Goal: Task Accomplishment & Management: Complete application form

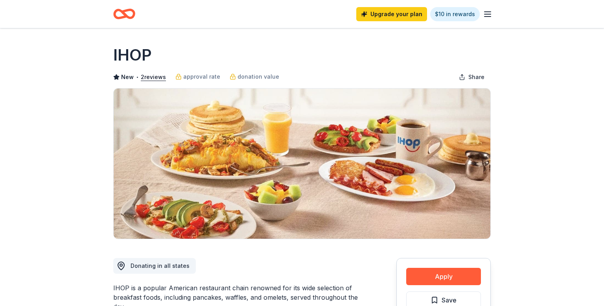
scroll to position [190, 0]
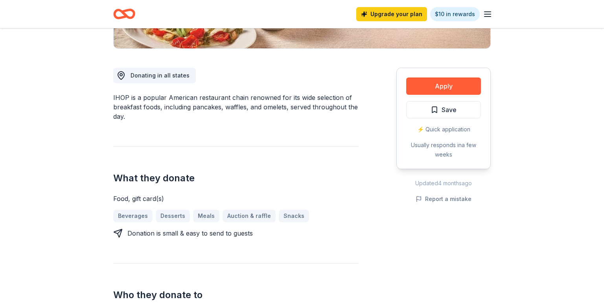
click at [447, 97] on div "Apply Save ⚡️ Quick application Usually responds in a few weeks" at bounding box center [443, 118] width 94 height 101
click at [447, 90] on button "Apply" at bounding box center [443, 85] width 75 height 17
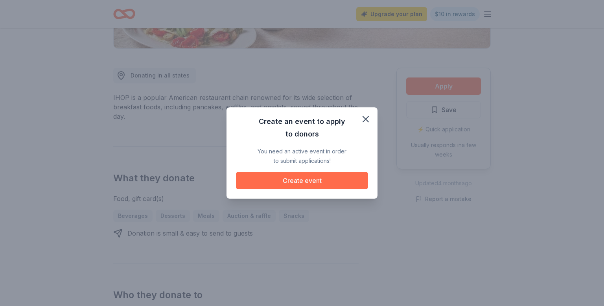
click at [340, 175] on button "Create event" at bounding box center [302, 180] width 132 height 17
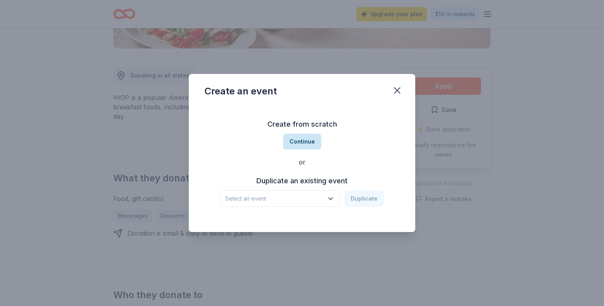
click at [311, 147] on button "Continue" at bounding box center [302, 142] width 38 height 16
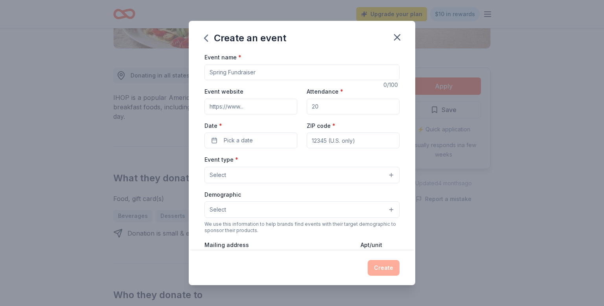
click at [257, 74] on input "Event name *" at bounding box center [301, 72] width 195 height 16
type input "Slay the Day - A Holiday Experience"
drag, startPoint x: 228, startPoint y: 105, endPoint x: 235, endPoint y: 105, distance: 7.1
click at [228, 105] on input "Event website" at bounding box center [250, 107] width 93 height 16
paste input "https://givebutter.com/bTwLZ3"
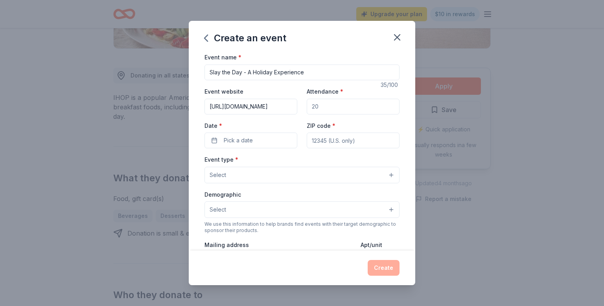
type input "https://givebutter.com/bTwLZ3"
click at [333, 106] on input "Attendance *" at bounding box center [353, 107] width 93 height 16
type input "15"
click at [229, 142] on span "Pick a date" at bounding box center [238, 140] width 29 height 9
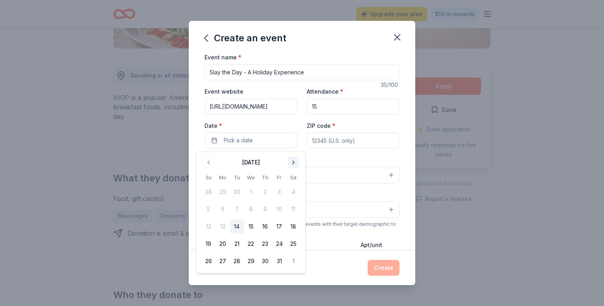
click at [293, 160] on button "Go to next month" at bounding box center [293, 162] width 11 height 11
click at [208, 206] on button "7" at bounding box center [208, 209] width 14 height 14
click at [338, 139] on input "ZIP code *" at bounding box center [353, 140] width 93 height 16
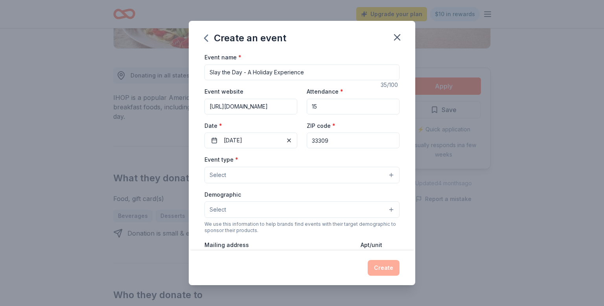
type input "33309"
click at [268, 169] on button "Select" at bounding box center [301, 175] width 195 height 17
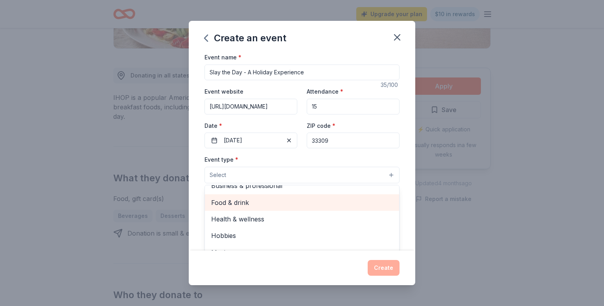
click at [249, 203] on span "Food & drink" at bounding box center [302, 202] width 182 height 10
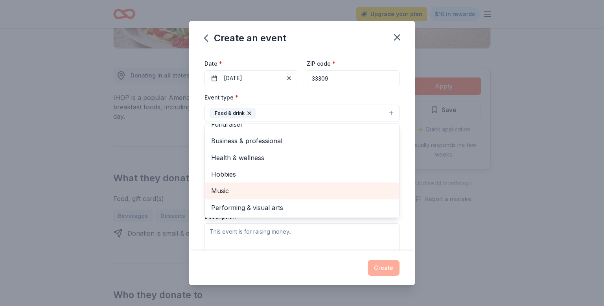
scroll to position [0, 0]
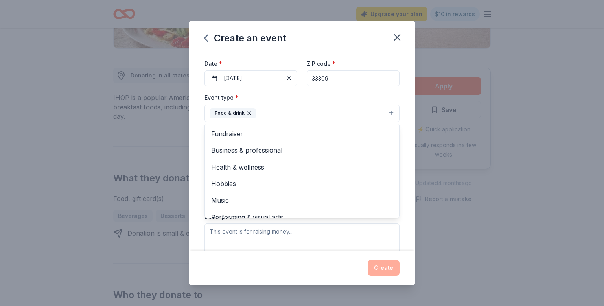
click at [409, 164] on div "Event name * Slay the Day - A Holiday Experience 35 /100 Event website https://…" at bounding box center [302, 151] width 226 height 198
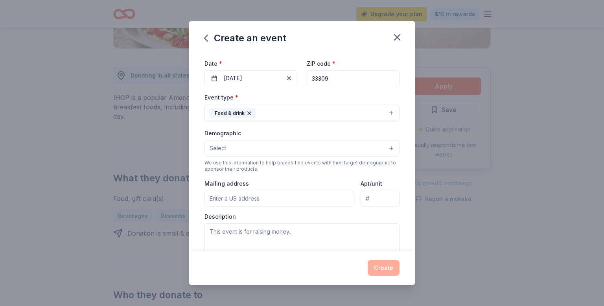
click at [283, 113] on button "Food & drink" at bounding box center [301, 113] width 195 height 17
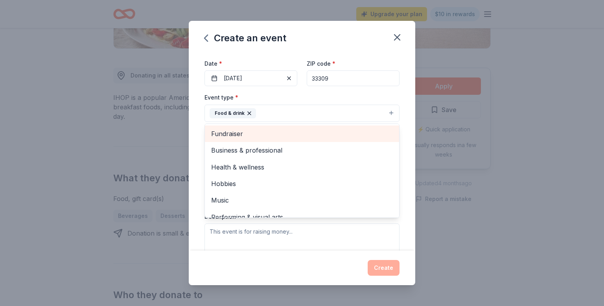
click at [281, 135] on span "Fundraiser" at bounding box center [302, 134] width 182 height 10
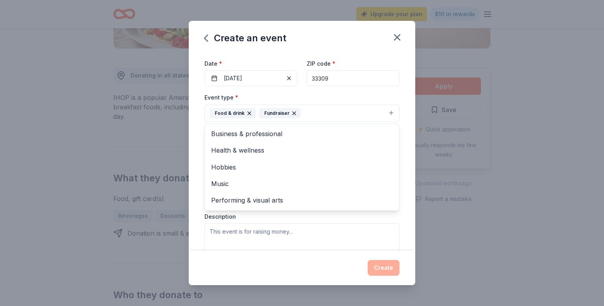
click at [409, 152] on div "Event name * Slay the Day - A Holiday Experience 35 /100 Event website https://…" at bounding box center [302, 151] width 226 height 198
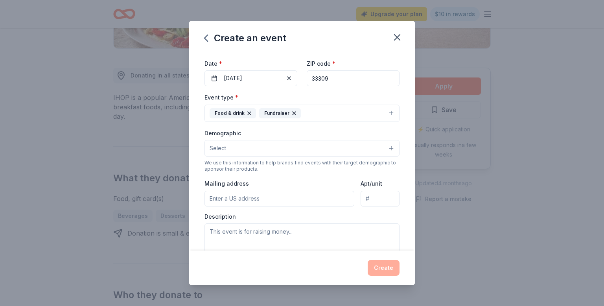
click at [261, 149] on button "Select" at bounding box center [301, 148] width 195 height 17
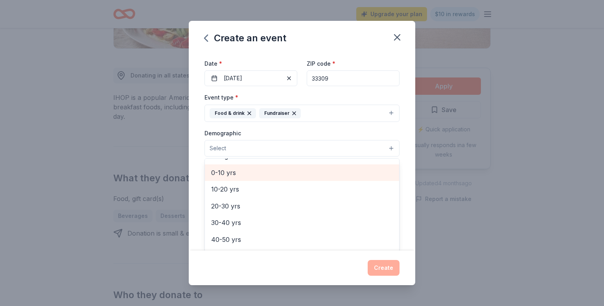
scroll to position [64, 0]
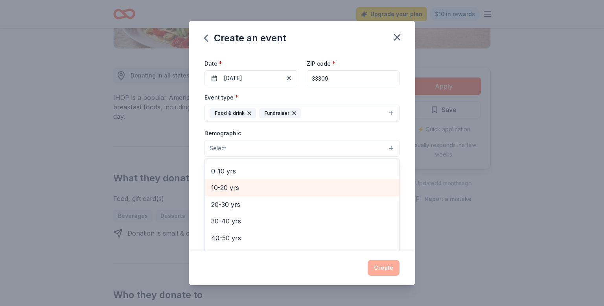
click at [280, 191] on span "10-20 yrs" at bounding box center [302, 187] width 182 height 10
click at [306, 149] on button "10-20 yrs" at bounding box center [301, 148] width 195 height 17
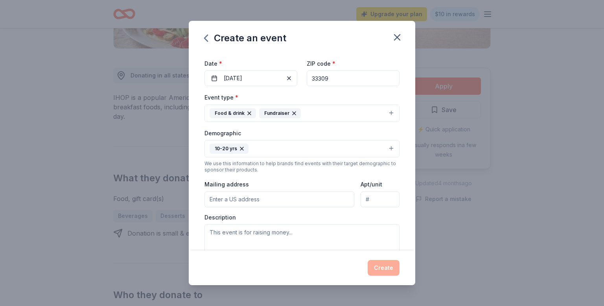
click at [287, 151] on button "10-20 yrs" at bounding box center [301, 148] width 195 height 17
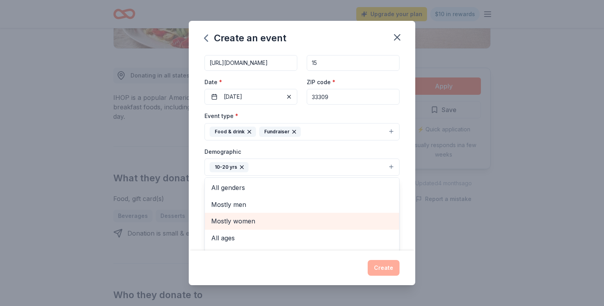
scroll to position [34, 0]
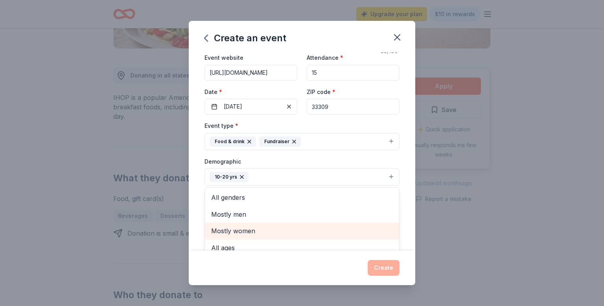
drag, startPoint x: 260, startPoint y: 233, endPoint x: 296, endPoint y: 222, distance: 37.9
click at [260, 232] on span "Mostly women" at bounding box center [302, 231] width 182 height 10
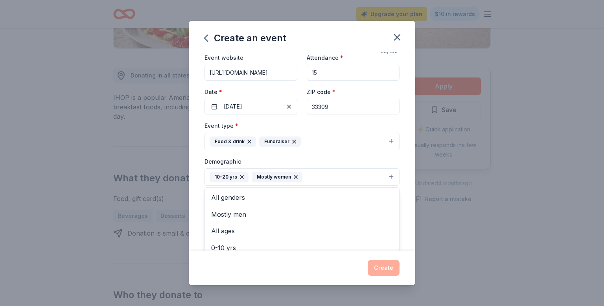
click at [312, 178] on button "10-20 yrs Mostly women" at bounding box center [301, 176] width 195 height 17
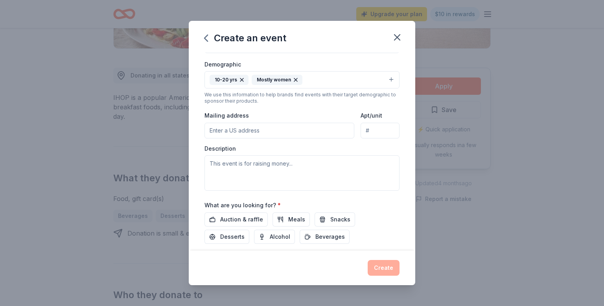
scroll to position [146, 0]
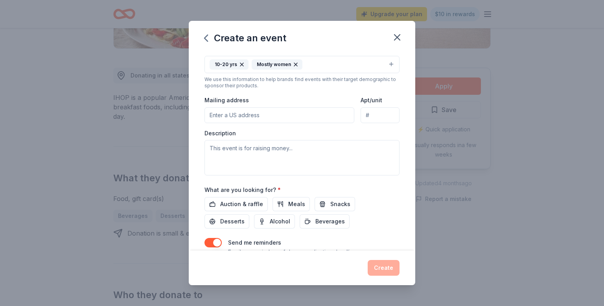
click at [323, 70] on button "10-20 yrs Mostly women" at bounding box center [301, 64] width 195 height 17
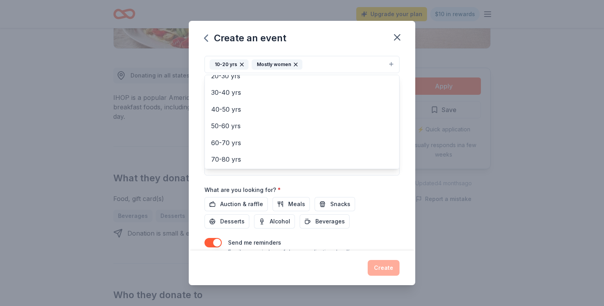
scroll to position [93, 0]
click at [410, 108] on div "Event name * Slay the Day - A Holiday Experience 35 /100 Event website https://…" at bounding box center [302, 151] width 226 height 198
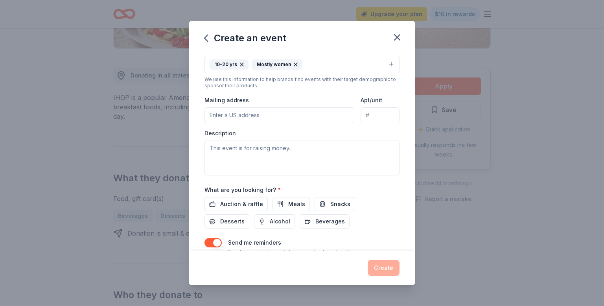
click at [308, 118] on input "Mailing address" at bounding box center [279, 115] width 150 height 16
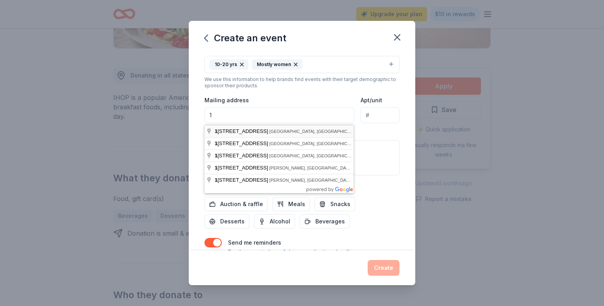
type input "101 NE 3rd Ave"
type input "suite 1500"
click at [401, 153] on div "Event name * Slay the Day - A Holiday Experience 35 /100 Event website https://…" at bounding box center [302, 151] width 226 height 198
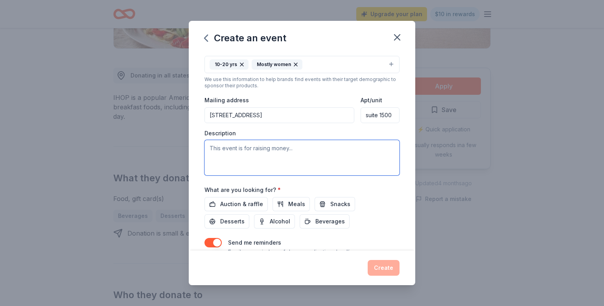
click at [273, 159] on textarea at bounding box center [301, 157] width 195 height 35
paste textarea "This holiday season, we’re sprinkling a little Black and Latina Girl Holiday Ma…"
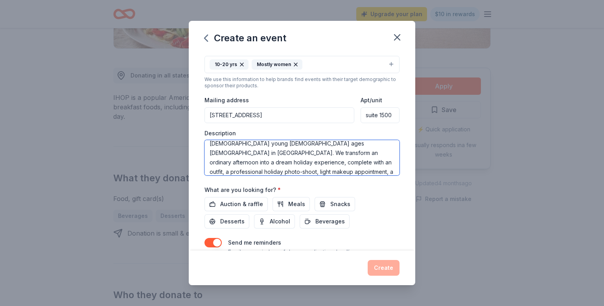
click at [358, 170] on textarea "This holiday season, we’re sprinkling a little Black and Latina Girl Holiday Ma…" at bounding box center [301, 157] width 195 height 35
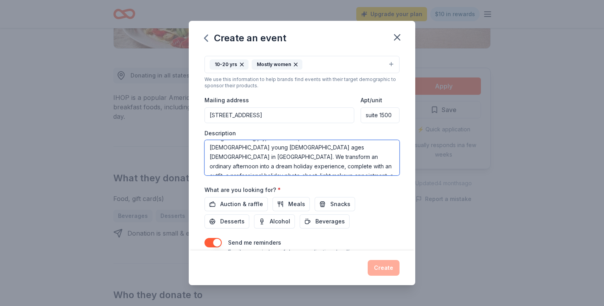
scroll to position [55, 0]
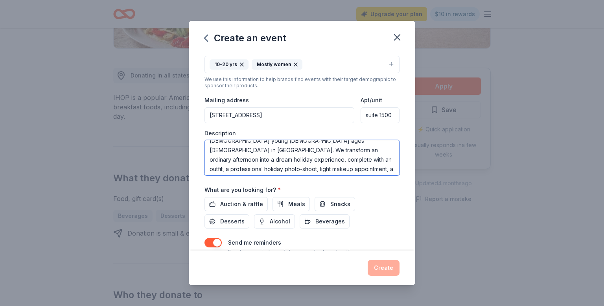
type textarea "This holiday season, we’re sprinkling a little Black and Latina Girl Holiday Ma…"
click at [410, 184] on div "Event name * Slay the Day - A Holiday Experience 35 /100 Event website https://…" at bounding box center [302, 151] width 226 height 198
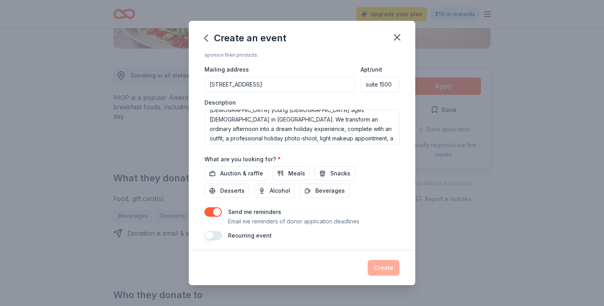
scroll to position [181, 0]
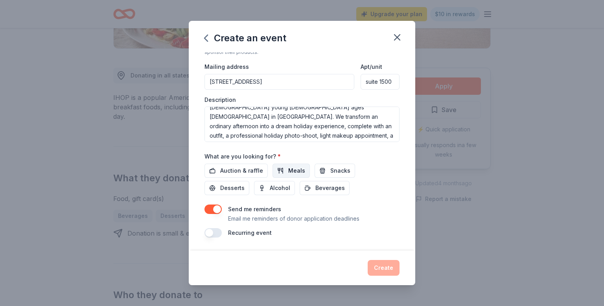
click at [292, 173] on span "Meals" at bounding box center [296, 170] width 17 height 9
drag, startPoint x: 329, startPoint y: 171, endPoint x: 370, endPoint y: 177, distance: 40.5
click at [330, 171] on span "Snacks" at bounding box center [340, 170] width 20 height 9
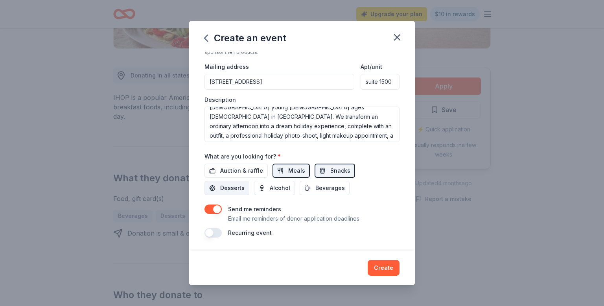
click at [249, 181] on button "Desserts" at bounding box center [226, 188] width 45 height 14
click at [315, 188] on span "Beverages" at bounding box center [329, 187] width 29 height 9
click at [381, 270] on button "Create" at bounding box center [384, 268] width 32 height 16
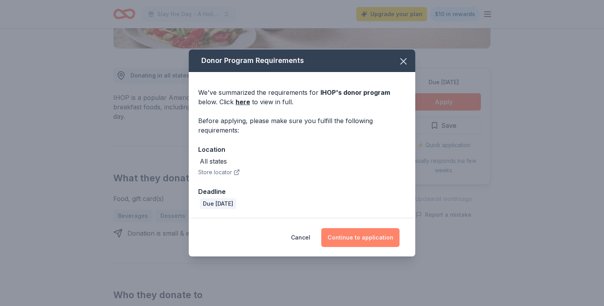
click at [346, 235] on button "Continue to application" at bounding box center [360, 237] width 78 height 19
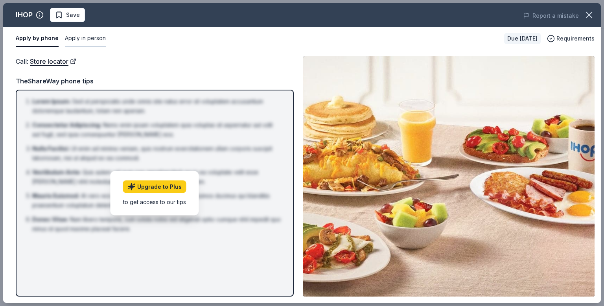
click at [88, 37] on button "Apply in person" at bounding box center [85, 38] width 41 height 17
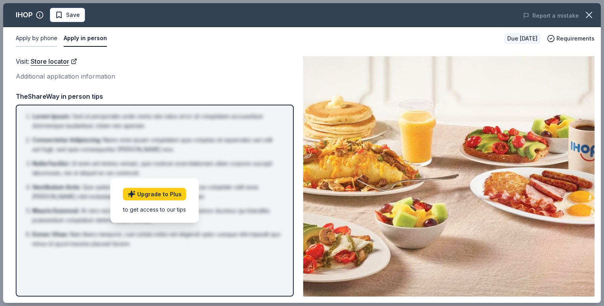
click at [36, 37] on button "Apply by phone" at bounding box center [37, 38] width 42 height 17
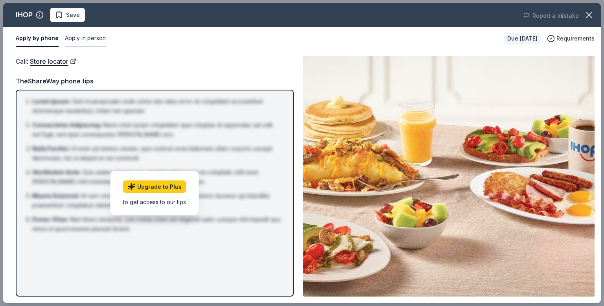
click at [77, 39] on button "Apply in person" at bounding box center [85, 38] width 41 height 17
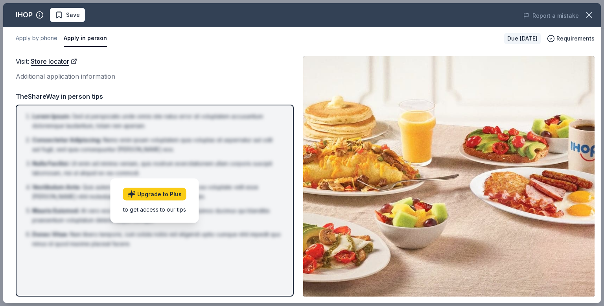
click at [62, 75] on div "Additional application information" at bounding box center [155, 76] width 278 height 10
click at [56, 61] on link "Store locator" at bounding box center [54, 61] width 46 height 10
click at [569, 38] on span "Requirements" at bounding box center [575, 38] width 38 height 9
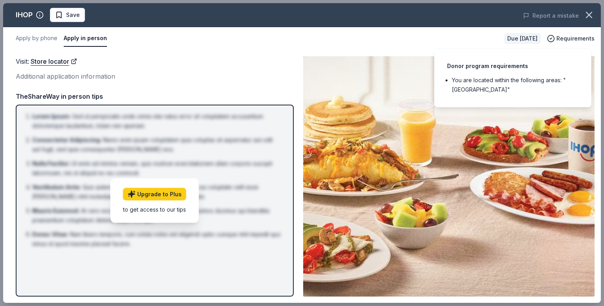
click at [504, 90] on li "You are located within the following areas: "USA"" at bounding box center [515, 84] width 127 height 19
click at [174, 28] on div "Apply by phone Apply in person Due in 24 days Requirements" at bounding box center [302, 38] width 598 height 23
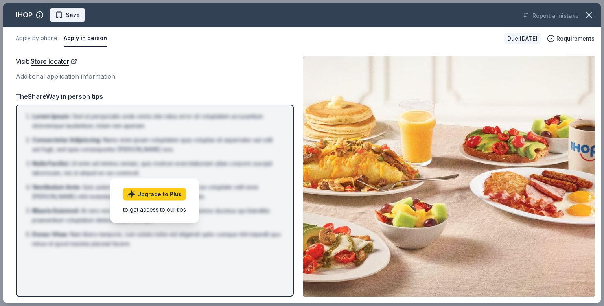
click at [66, 18] on span "Save" at bounding box center [73, 14] width 14 height 9
click at [51, 38] on button "Apply by phone" at bounding box center [37, 38] width 42 height 17
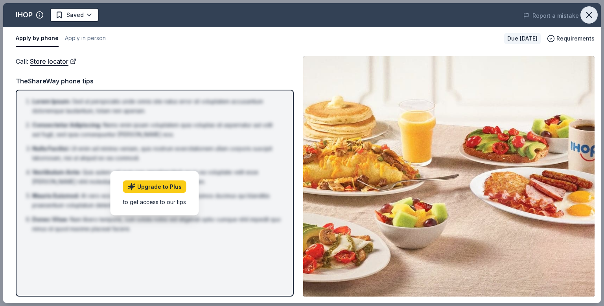
click at [588, 17] on icon "button" at bounding box center [588, 14] width 11 height 11
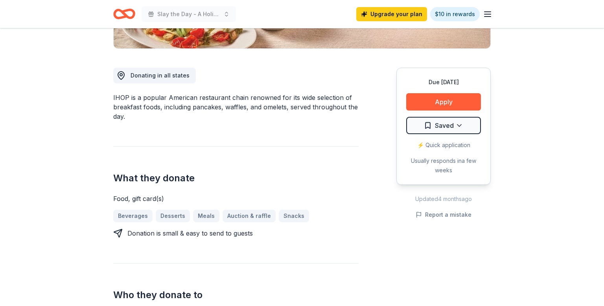
click at [320, 160] on div "What they donate Food, gift card(s) Beverages Desserts Meals Auction & raffle S…" at bounding box center [235, 192] width 245 height 92
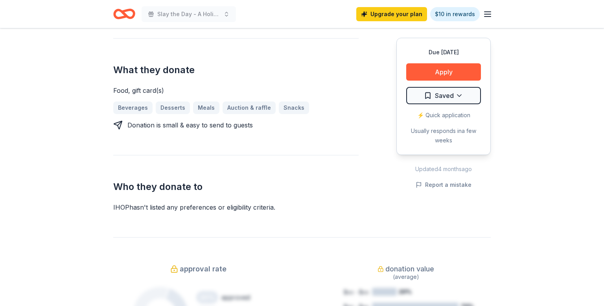
scroll to position [322, 0]
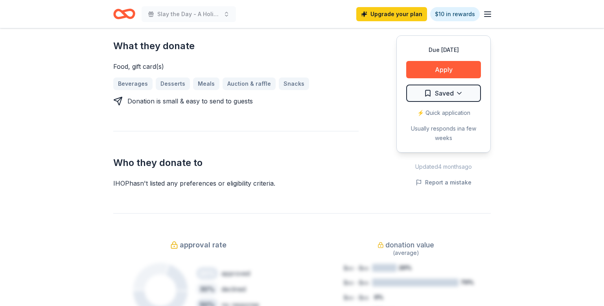
click at [219, 103] on div "Donation is small & easy to send to guests" at bounding box center [189, 100] width 125 height 9
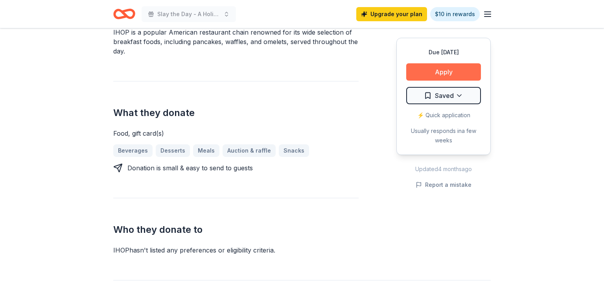
scroll to position [255, 0]
click at [448, 74] on button "Apply" at bounding box center [443, 71] width 75 height 17
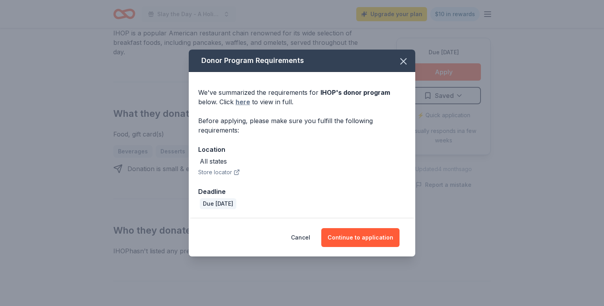
click at [243, 103] on link "here" at bounding box center [242, 101] width 15 height 9
click at [402, 64] on icon "button" at bounding box center [403, 61] width 11 height 11
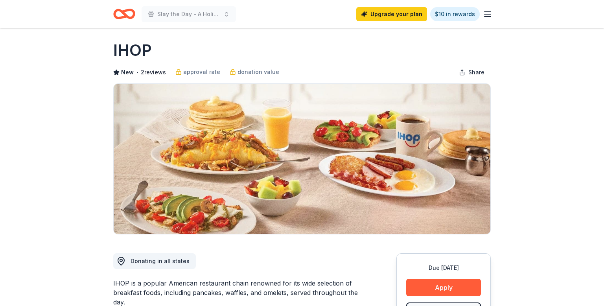
scroll to position [0, 0]
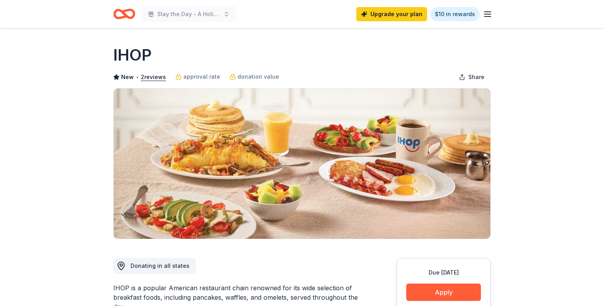
click at [484, 15] on icon "button" at bounding box center [487, 13] width 9 height 9
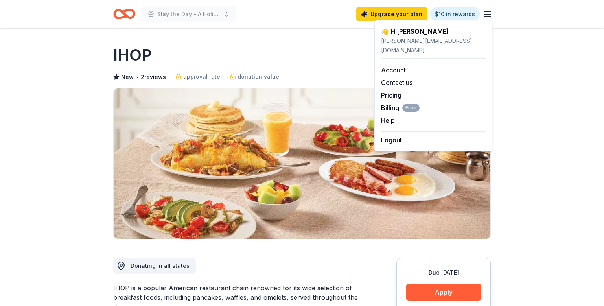
click at [111, 14] on div "Slay the Day - A Holiday Experience Upgrade your plan $10 in rewards" at bounding box center [302, 14] width 403 height 28
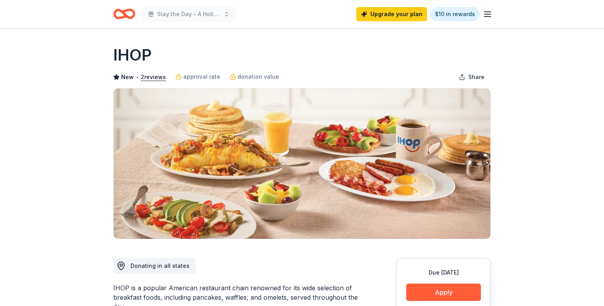
click at [129, 17] on icon "Home" at bounding box center [128, 14] width 12 height 8
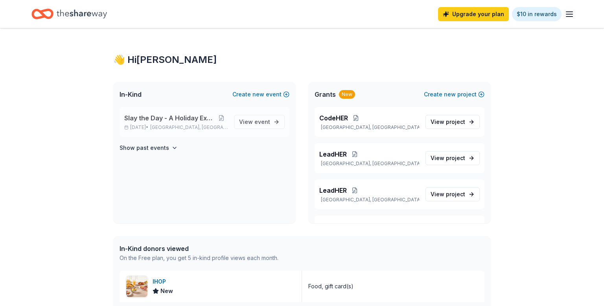
click at [202, 121] on span "Slay the Day - A Holiday Experience" at bounding box center [169, 117] width 90 height 9
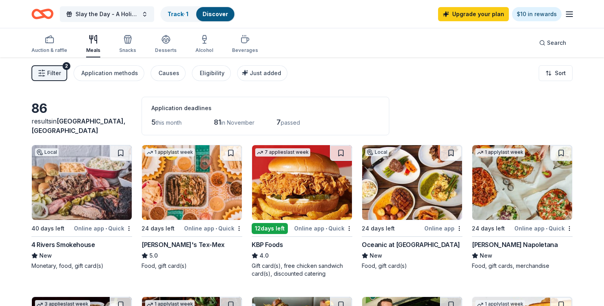
click at [29, 73] on div "Filter 2 Application methods Causes Eligibility Just added Sort" at bounding box center [302, 72] width 604 height 31
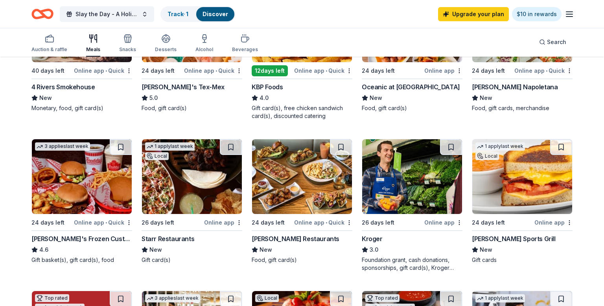
scroll to position [162, 0]
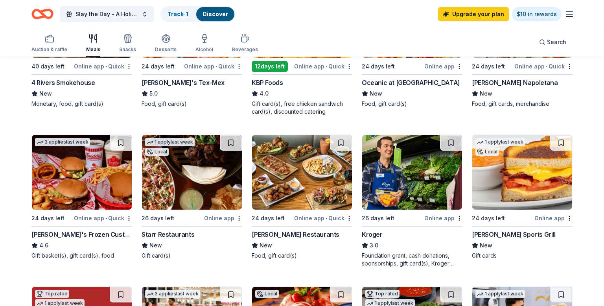
click at [446, 217] on div "Online app" at bounding box center [443, 218] width 38 height 10
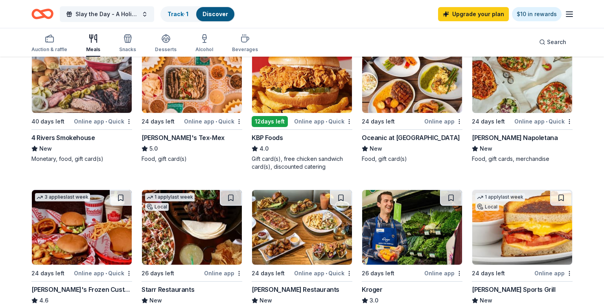
scroll to position [0, 0]
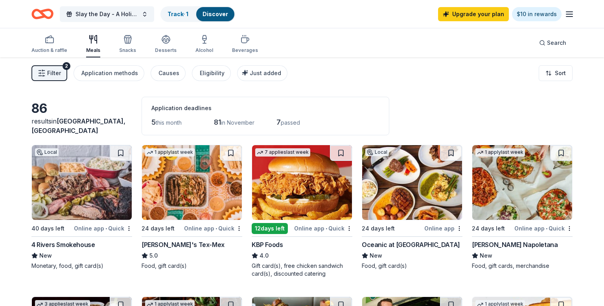
click at [53, 72] on span "Filter" at bounding box center [54, 72] width 14 height 9
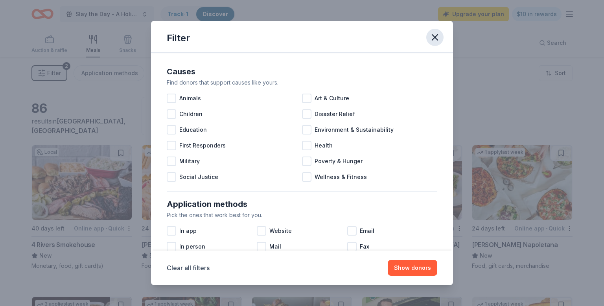
click at [434, 38] on icon "button" at bounding box center [435, 38] width 6 height 6
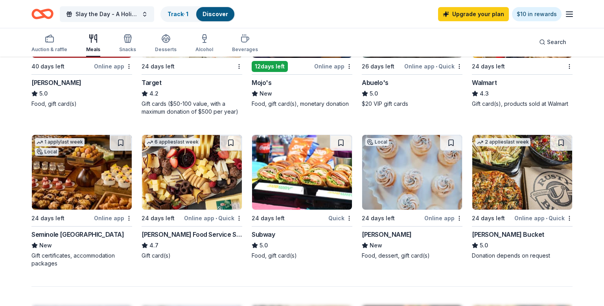
scroll to position [456, 0]
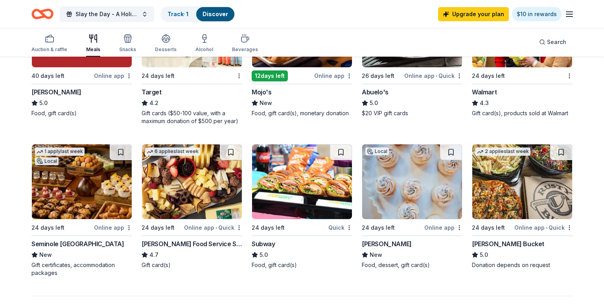
click at [276, 206] on img at bounding box center [302, 181] width 100 height 75
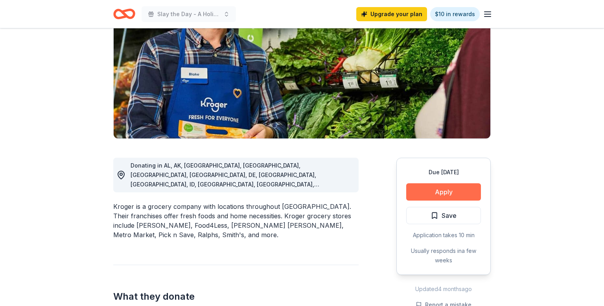
scroll to position [100, 0]
click at [424, 195] on button "Apply" at bounding box center [443, 191] width 75 height 17
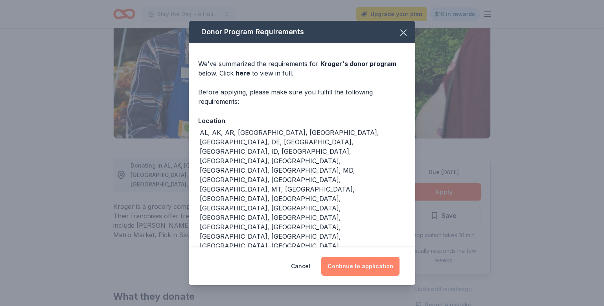
click at [348, 264] on button "Continue to application" at bounding box center [360, 266] width 78 height 19
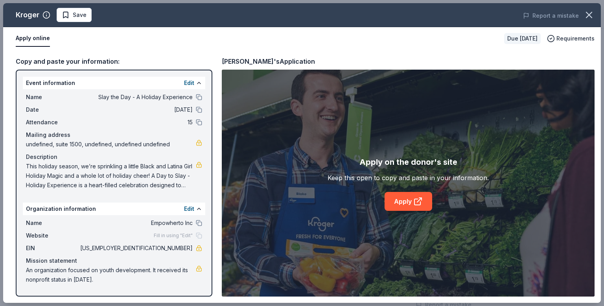
click at [111, 204] on div "Organization information Edit" at bounding box center [114, 208] width 182 height 13
click at [146, 276] on span "An organization focused on youth development. It received its nonprofit status …" at bounding box center [111, 274] width 170 height 19
click at [397, 198] on link "Apply" at bounding box center [408, 201] width 48 height 19
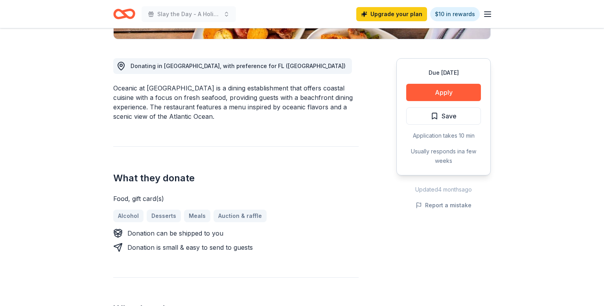
scroll to position [201, 0]
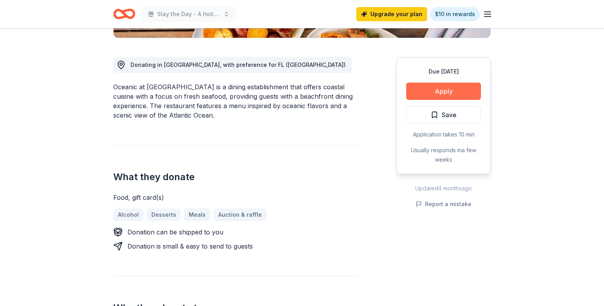
click at [449, 94] on button "Apply" at bounding box center [443, 91] width 75 height 17
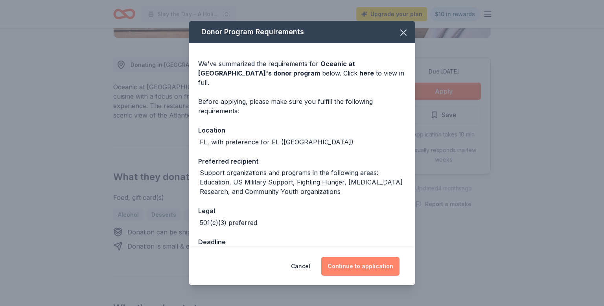
click at [367, 264] on button "Continue to application" at bounding box center [360, 266] width 78 height 19
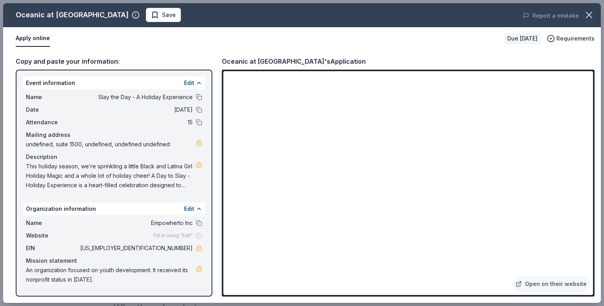
click at [34, 39] on button "Apply online" at bounding box center [33, 38] width 34 height 17
click at [539, 291] on link "Open on their website" at bounding box center [550, 284] width 77 height 16
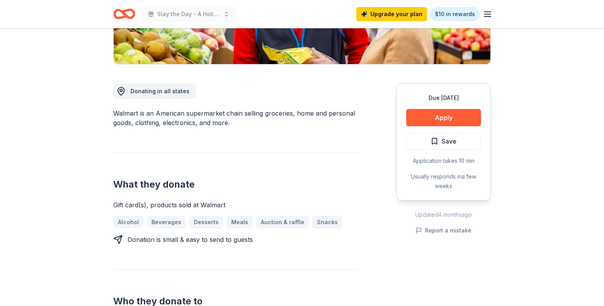
scroll to position [178, 0]
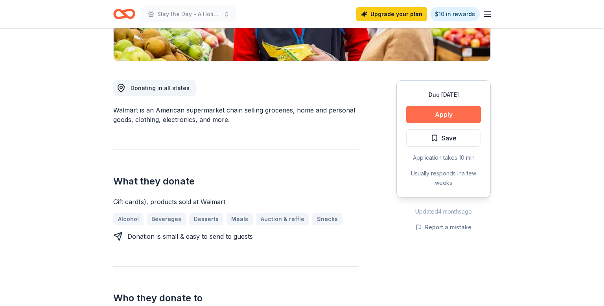
click at [454, 116] on button "Apply" at bounding box center [443, 114] width 75 height 17
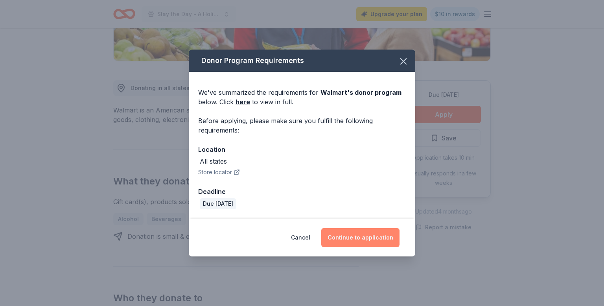
click at [347, 237] on button "Continue to application" at bounding box center [360, 237] width 78 height 19
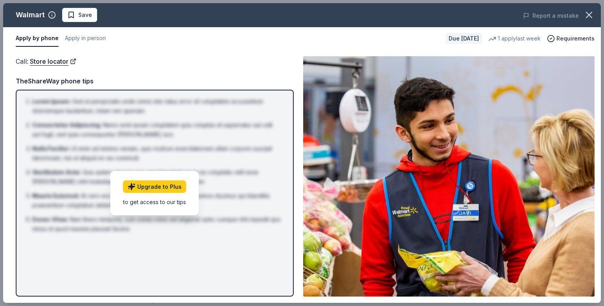
drag, startPoint x: 91, startPoint y: 39, endPoint x: 165, endPoint y: 65, distance: 78.5
click at [92, 39] on button "Apply in person" at bounding box center [85, 38] width 41 height 17
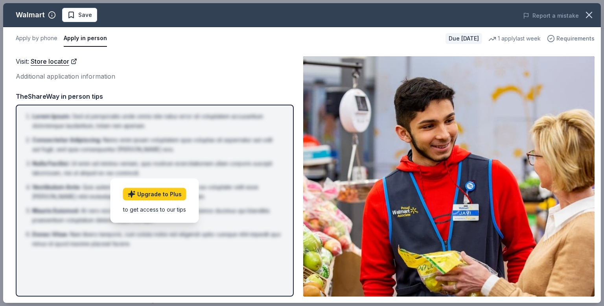
click at [573, 40] on span "Requirements" at bounding box center [575, 38] width 38 height 9
click at [594, 16] on button "button" at bounding box center [588, 14] width 17 height 17
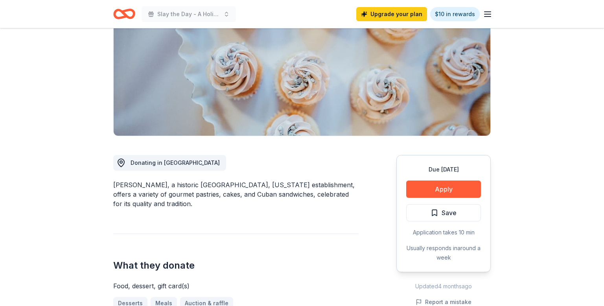
scroll to position [103, 0]
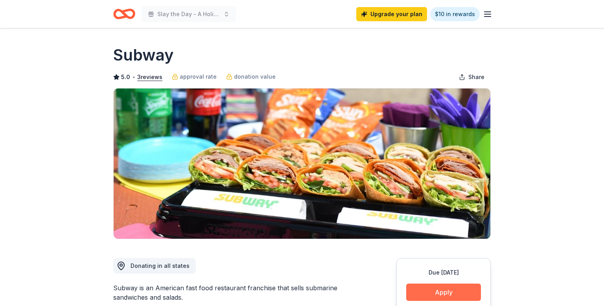
scroll to position [116, 0]
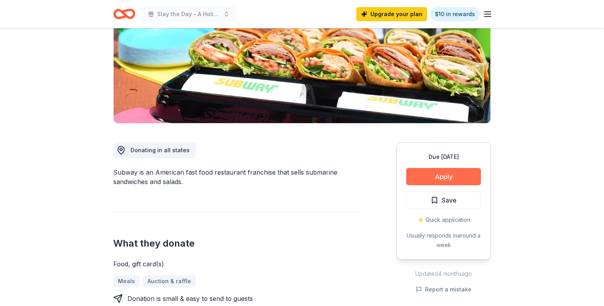
click at [450, 180] on button "Apply" at bounding box center [443, 176] width 75 height 17
